Goal: Check status: Check status

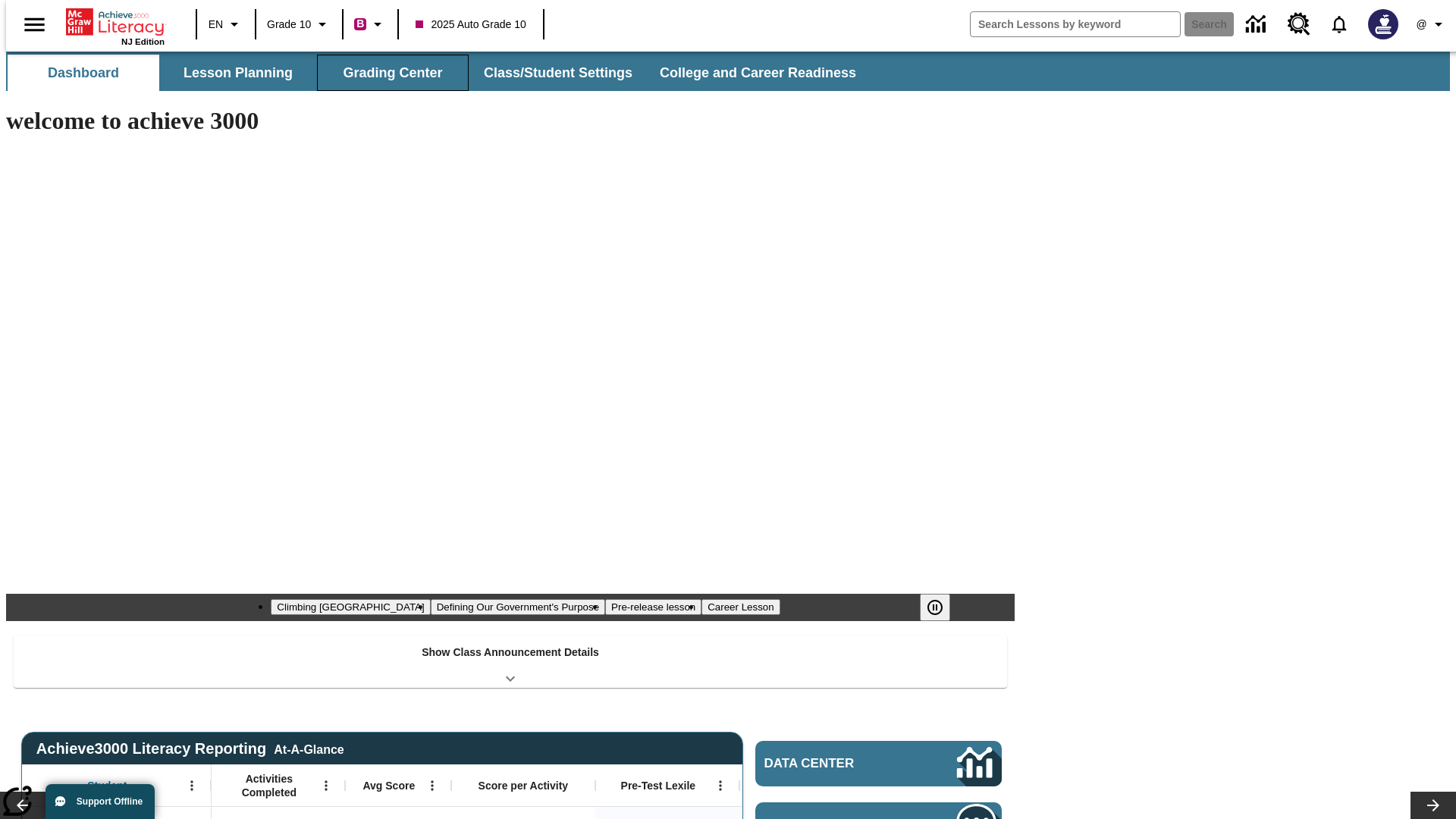
click at [386, 73] on button "Grading Center" at bounding box center [393, 73] width 152 height 36
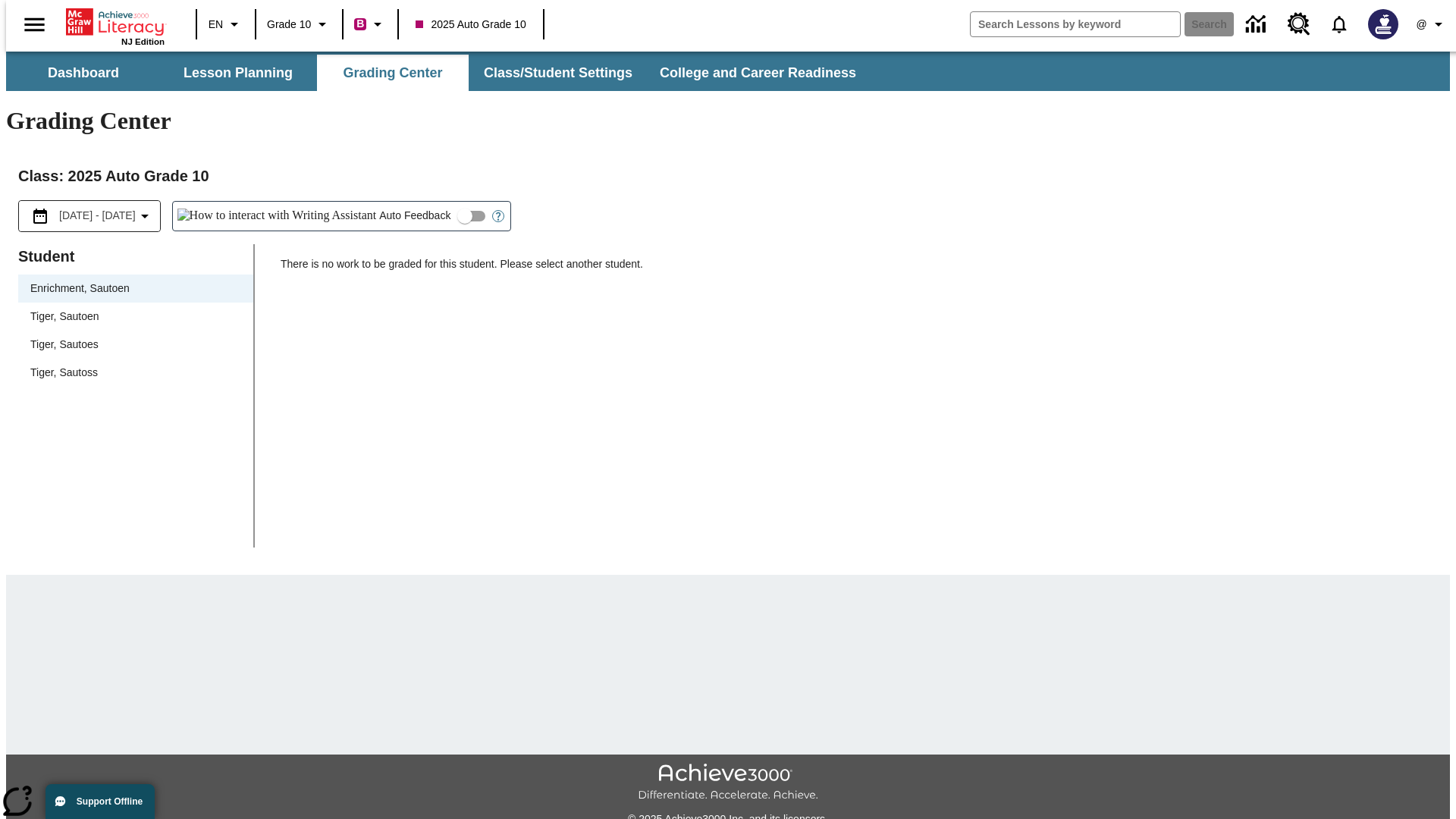
click at [131, 309] on span "Tiger, Sautoen" at bounding box center [135, 316] width 211 height 16
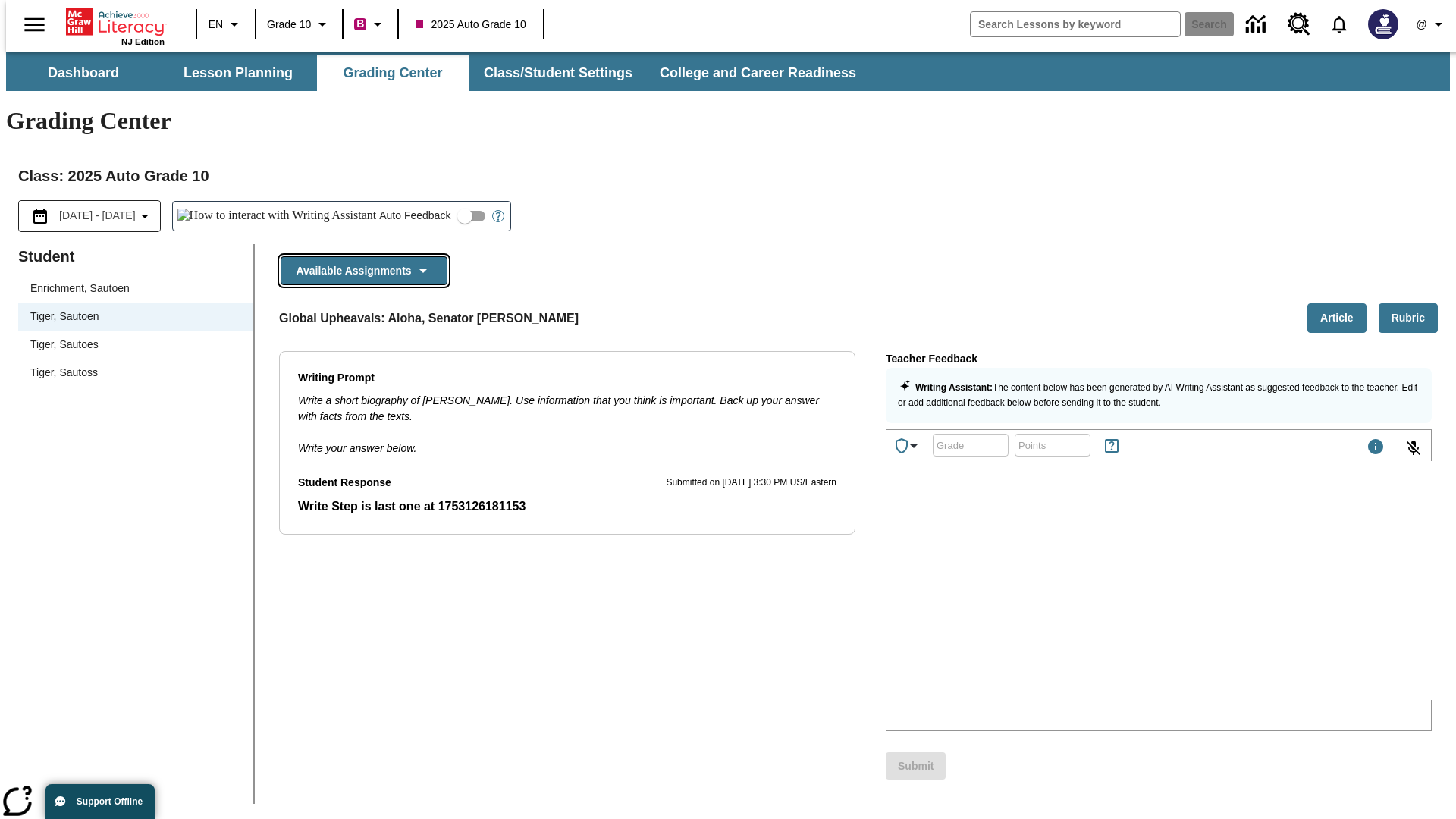
click at [360, 257] on button "Available Assignments" at bounding box center [364, 271] width 167 height 29
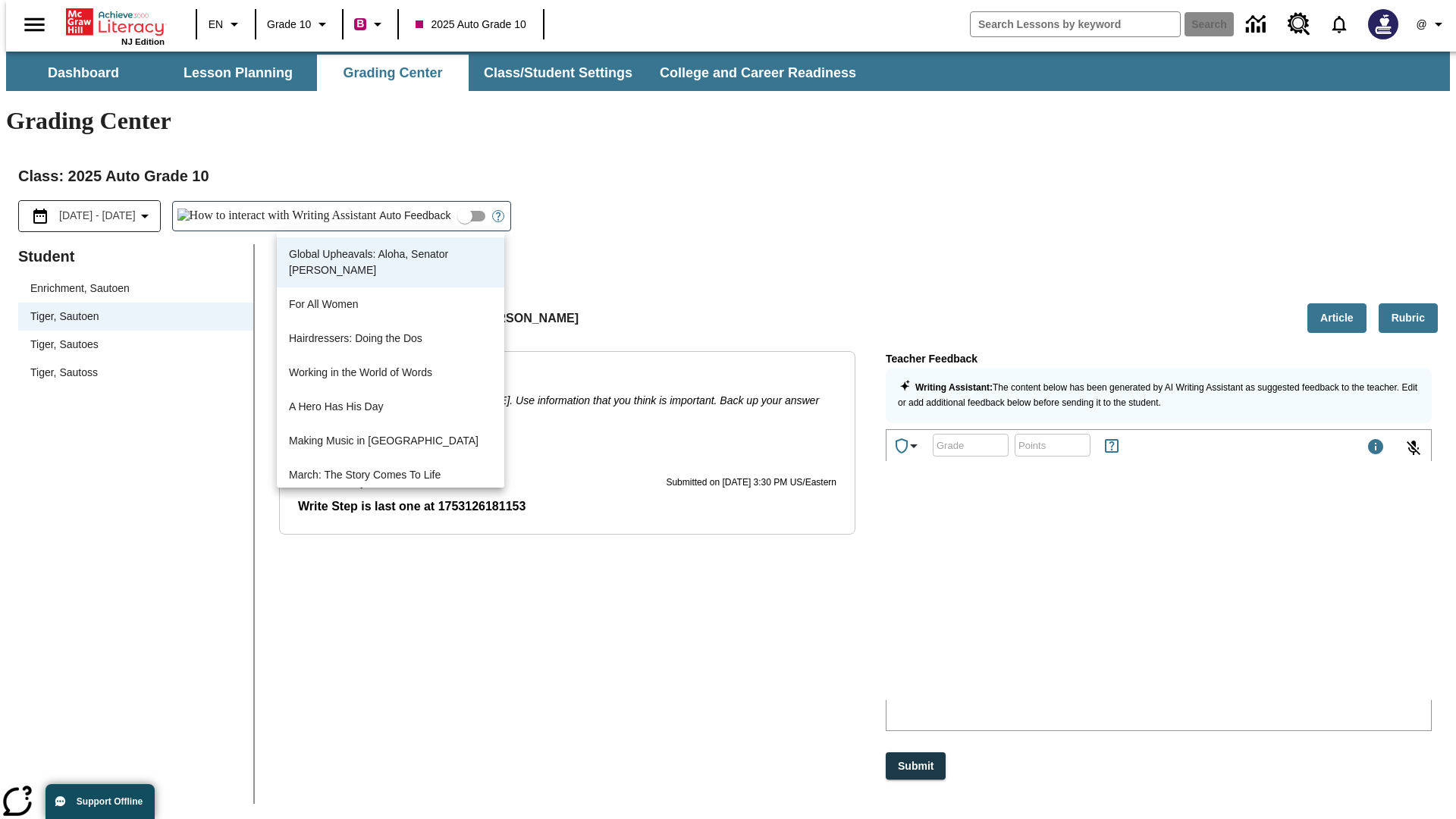
scroll to position [59, 0]
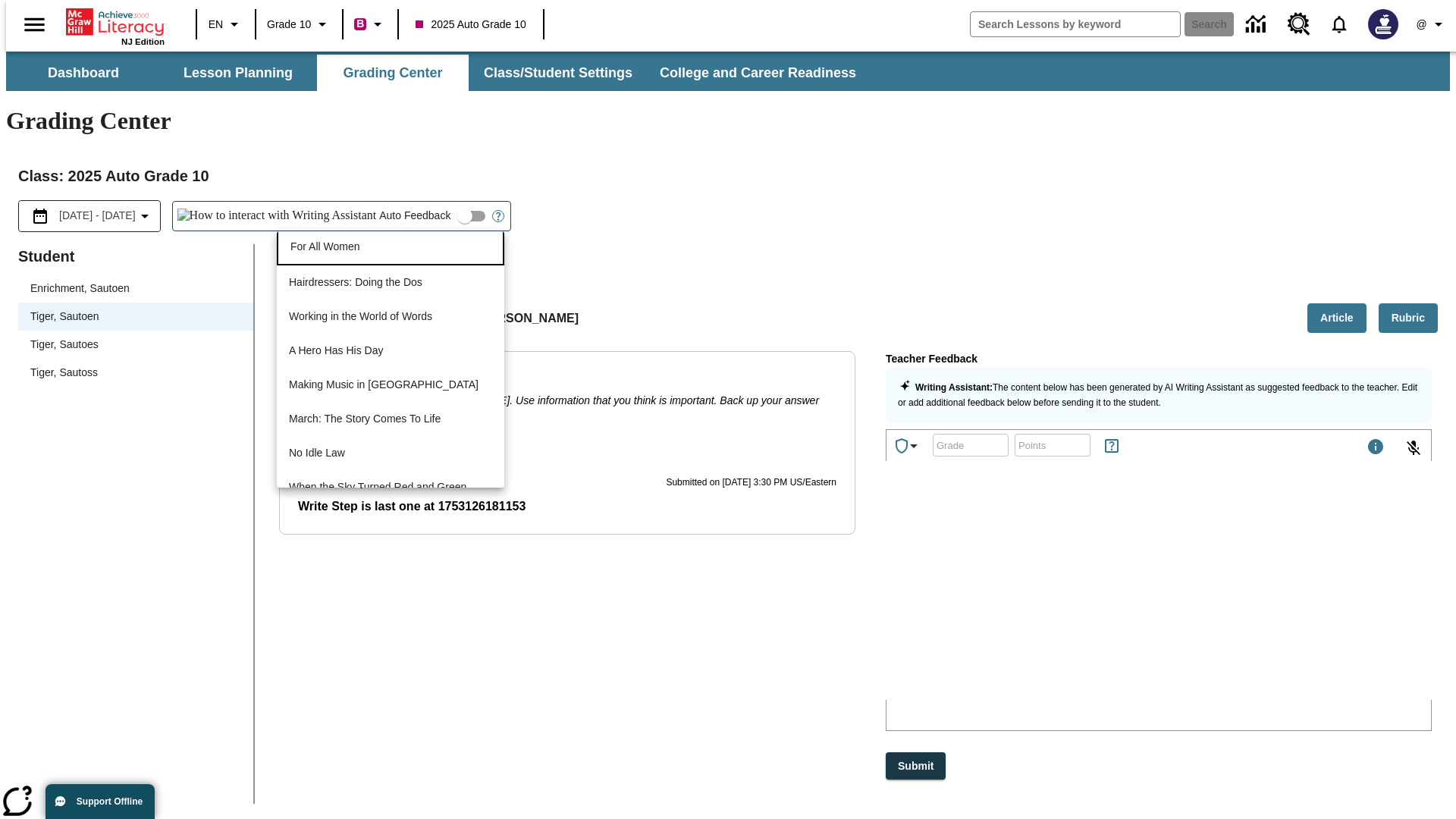
click at [390, 248] on p "For All Women" at bounding box center [390, 246] width 200 height 16
